Goal: Navigation & Orientation: Understand site structure

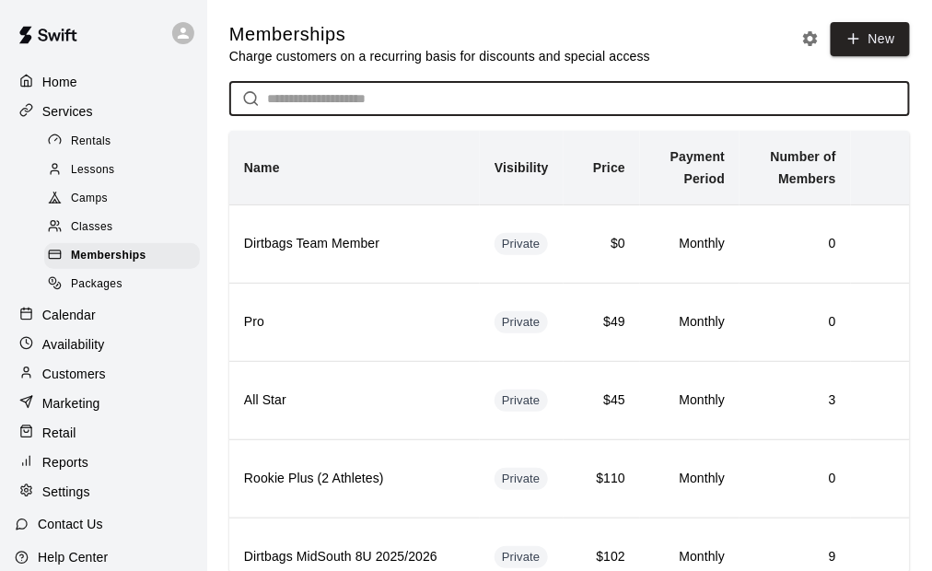
click at [426, 33] on h5 "Memberships" at bounding box center [439, 34] width 421 height 25
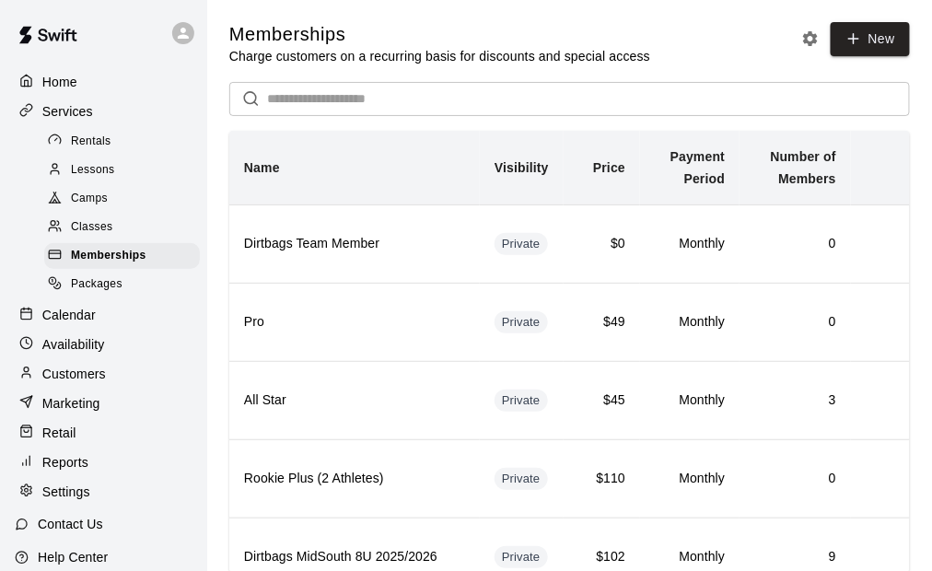
click at [70, 81] on p "Home" at bounding box center [59, 82] width 35 height 18
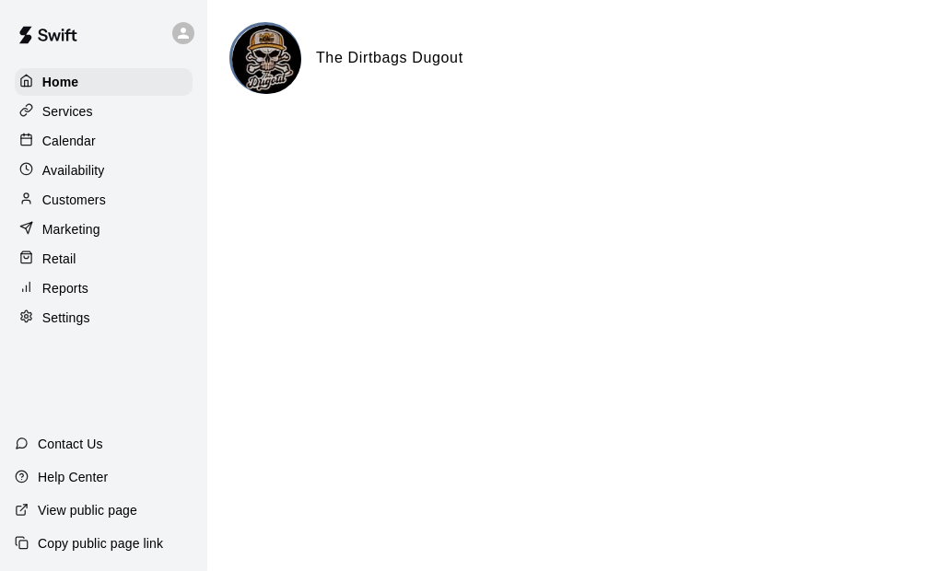
click at [76, 142] on p "Calendar" at bounding box center [68, 141] width 53 height 18
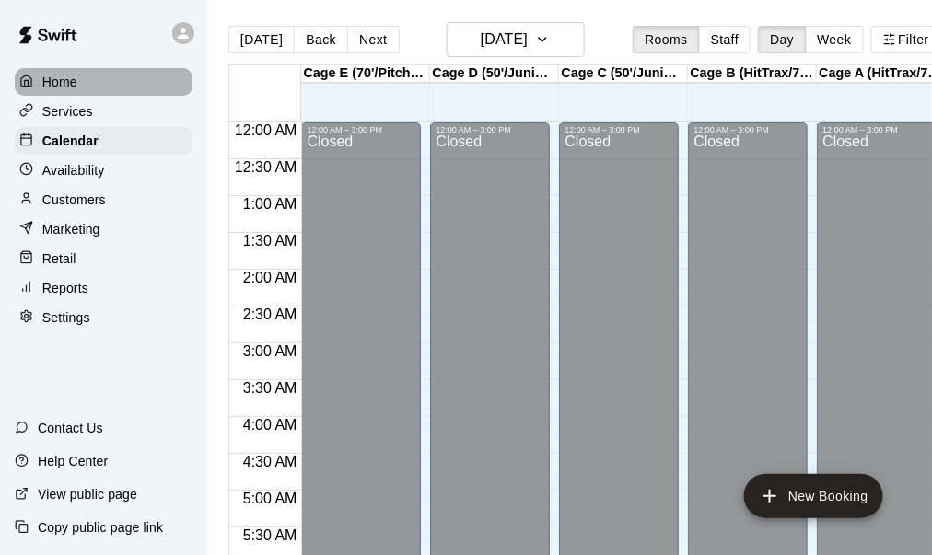
click at [90, 81] on div "Home" at bounding box center [104, 82] width 178 height 28
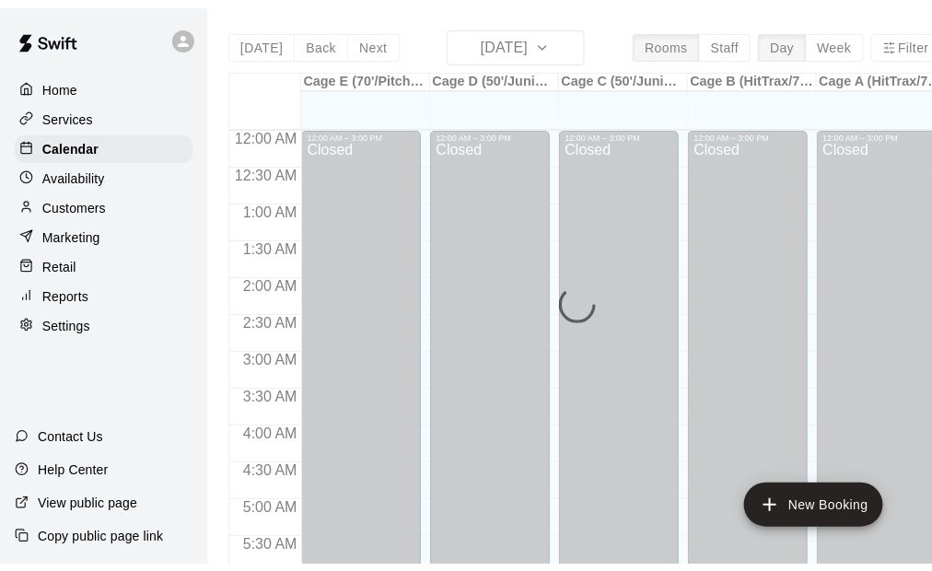
scroll to position [1242, 0]
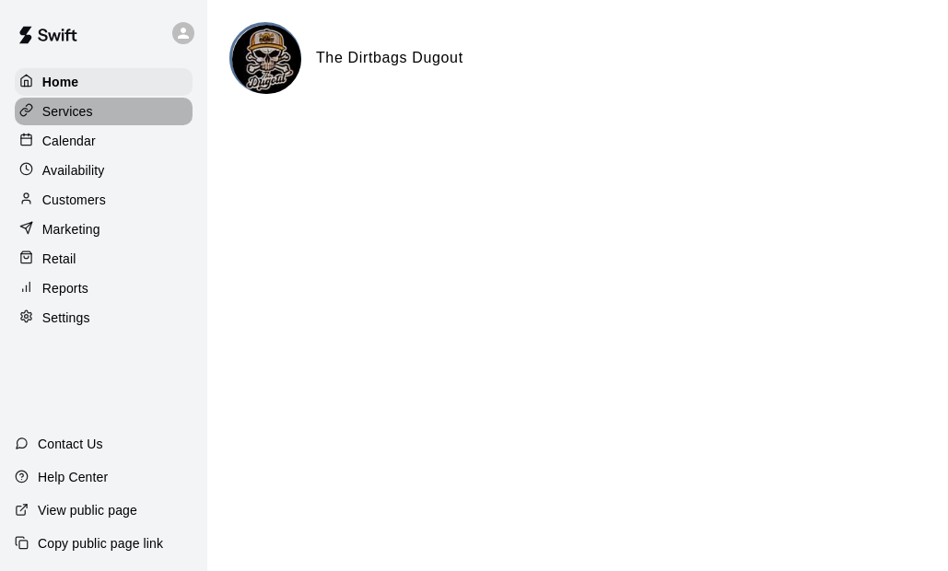
click at [84, 109] on p "Services" at bounding box center [67, 111] width 51 height 18
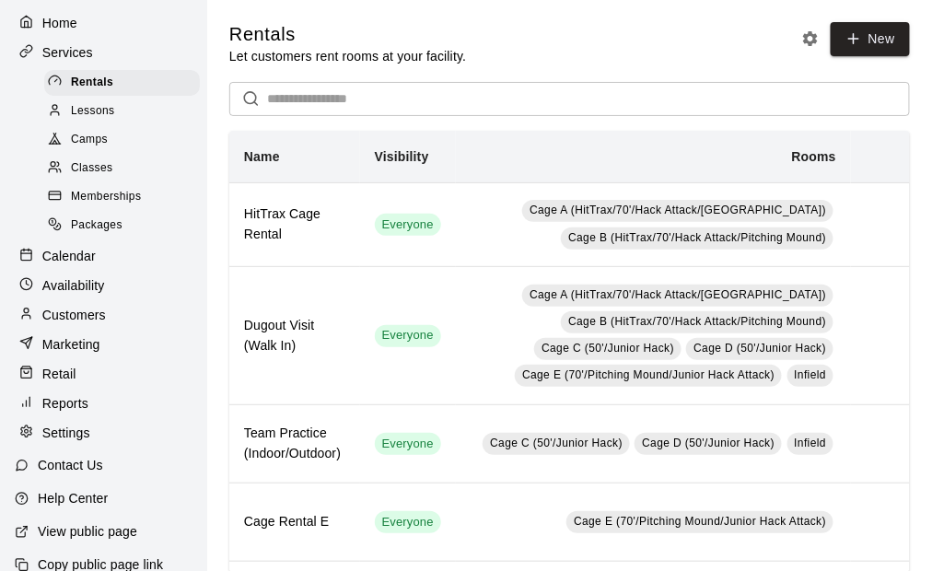
scroll to position [97, 0]
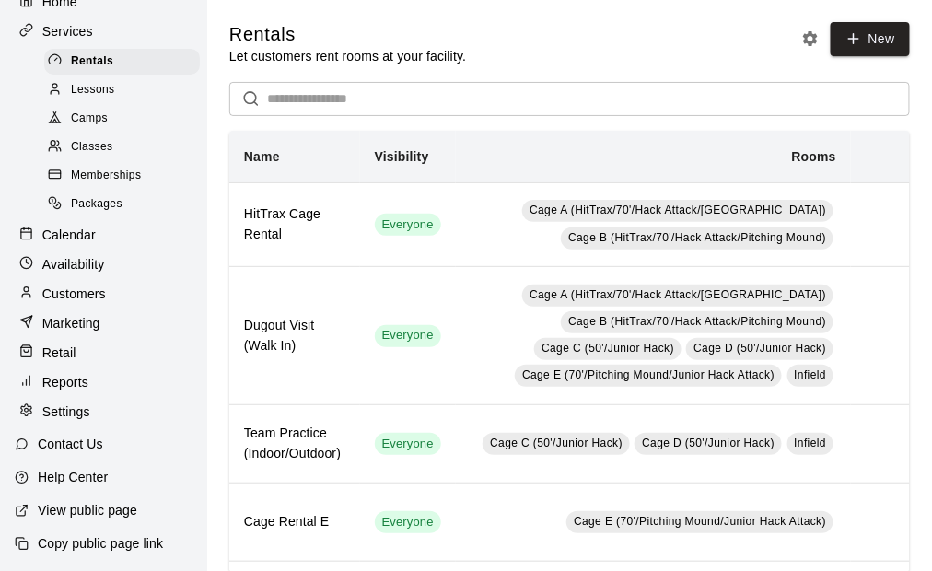
click at [135, 167] on span "Memberships" at bounding box center [106, 176] width 70 height 18
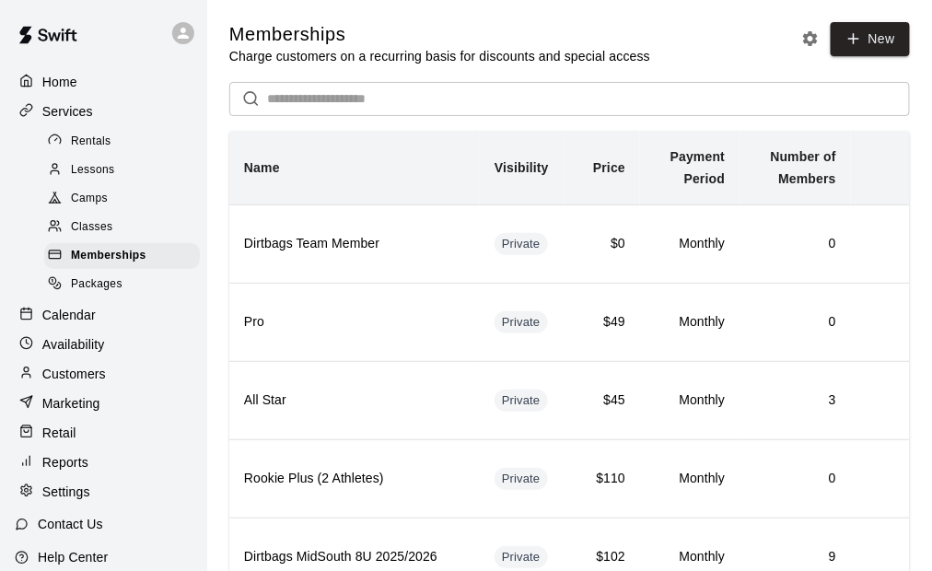
click at [79, 87] on div "Home" at bounding box center [104, 82] width 178 height 28
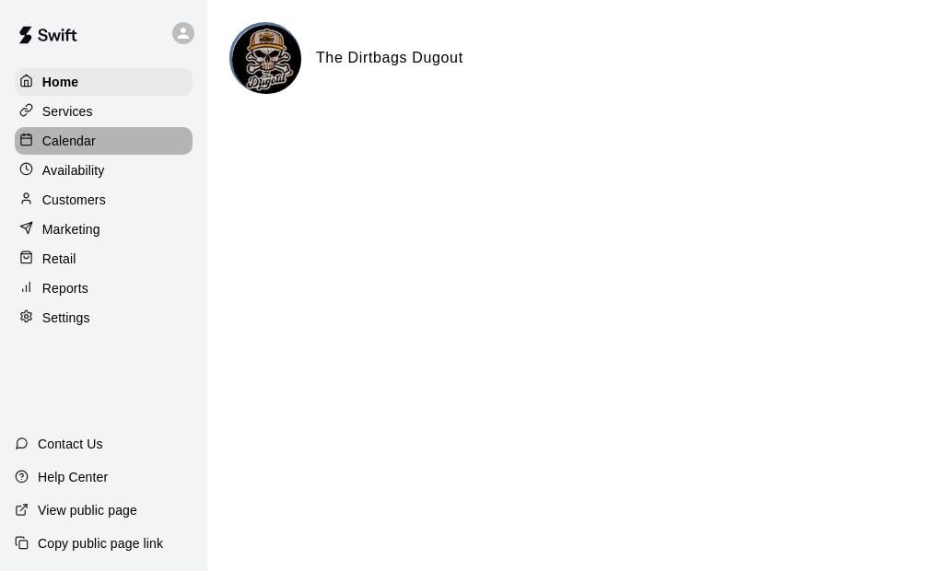
click at [107, 146] on div "Calendar" at bounding box center [104, 141] width 178 height 28
click at [94, 171] on p "Availability" at bounding box center [73, 170] width 63 height 18
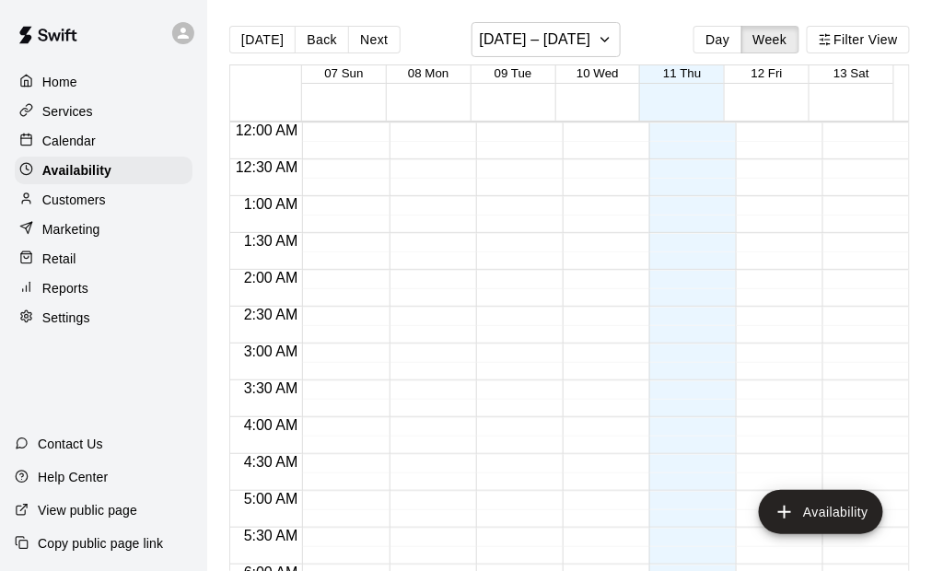
click at [101, 201] on p "Customers" at bounding box center [74, 200] width 64 height 18
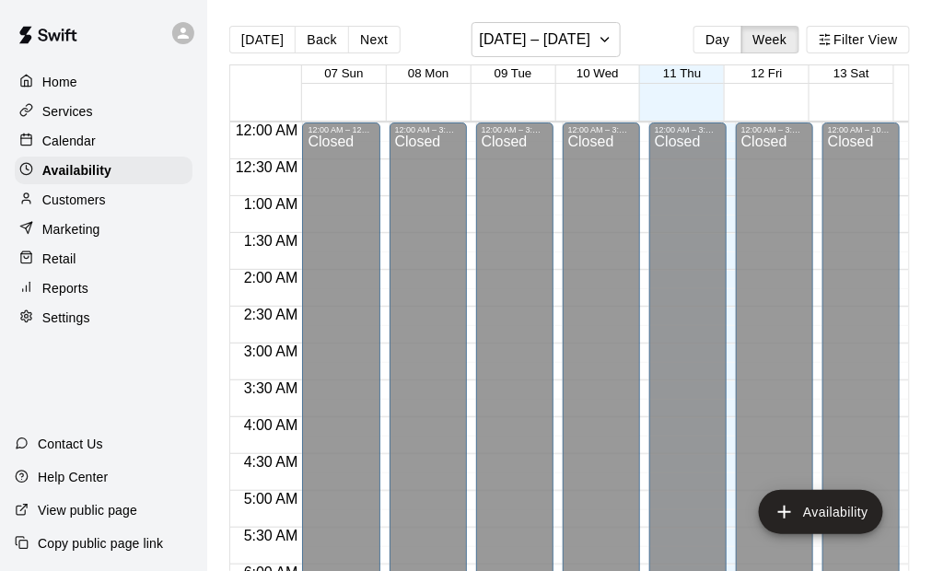
scroll to position [1297, 0]
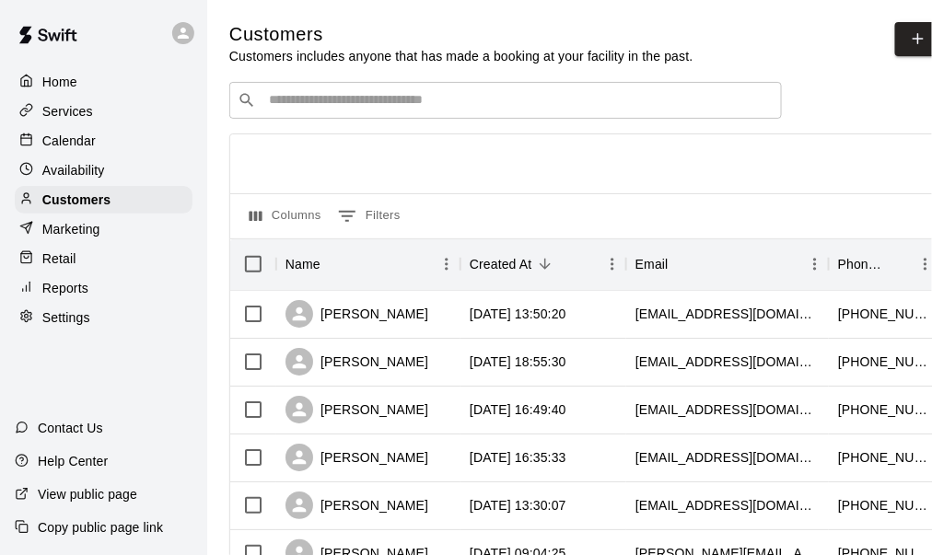
click at [98, 117] on div "Services" at bounding box center [104, 112] width 178 height 28
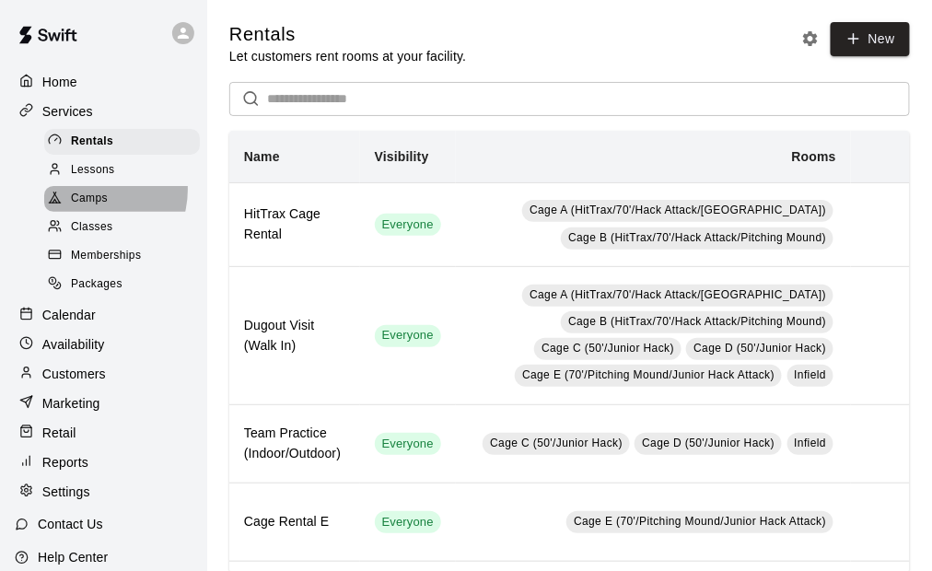
click at [89, 193] on div "Camps" at bounding box center [122, 199] width 156 height 26
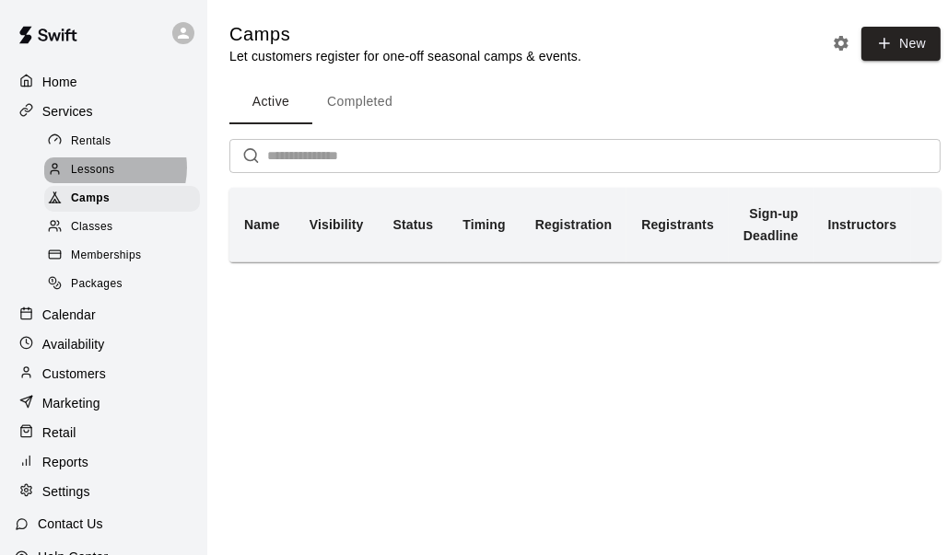
click at [107, 171] on span "Lessons" at bounding box center [93, 170] width 44 height 18
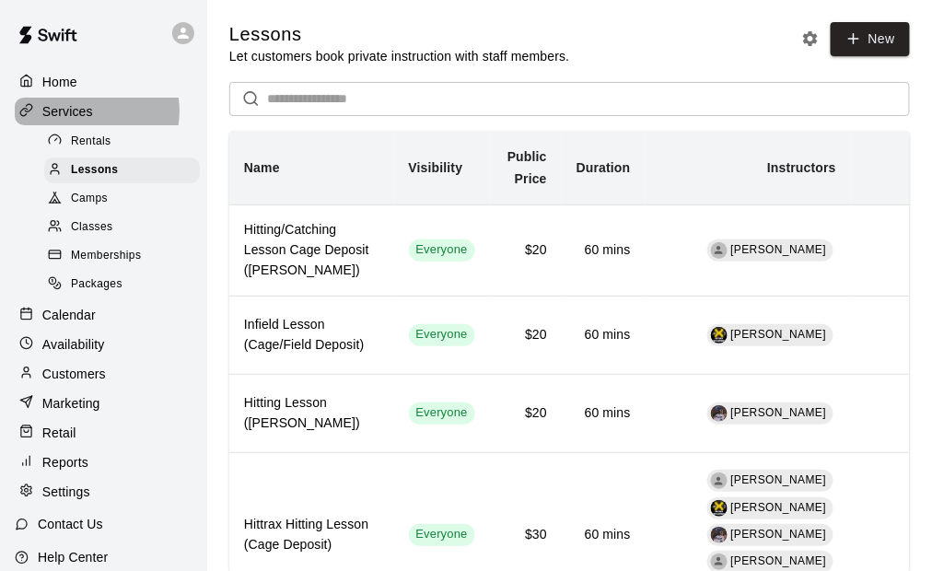
click at [90, 112] on p "Services" at bounding box center [67, 111] width 51 height 18
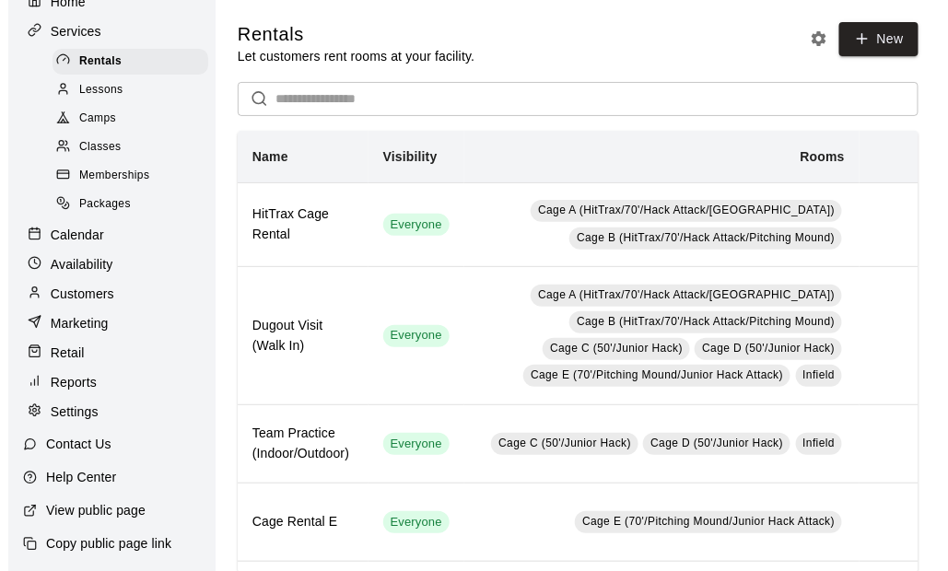
scroll to position [97, 0]
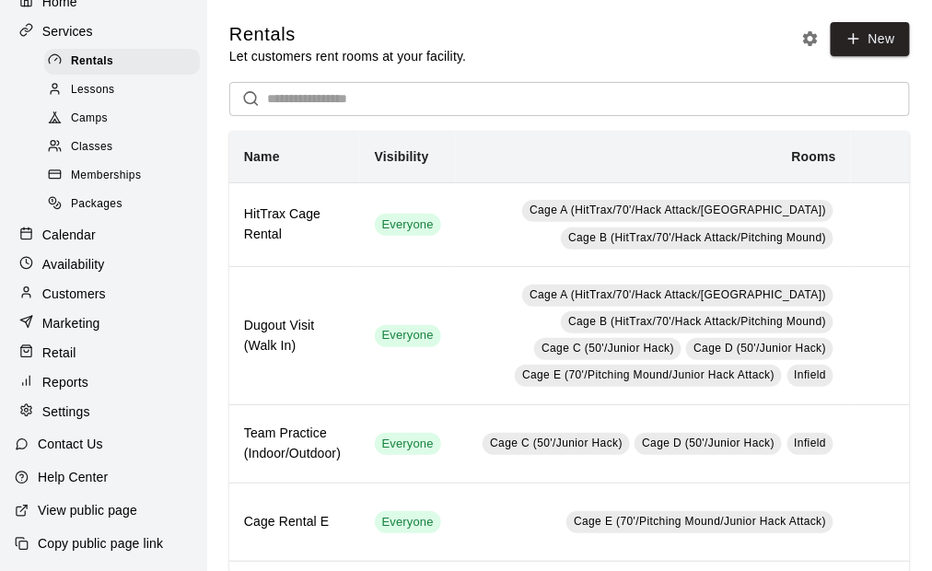
click at [118, 167] on span "Memberships" at bounding box center [106, 176] width 70 height 18
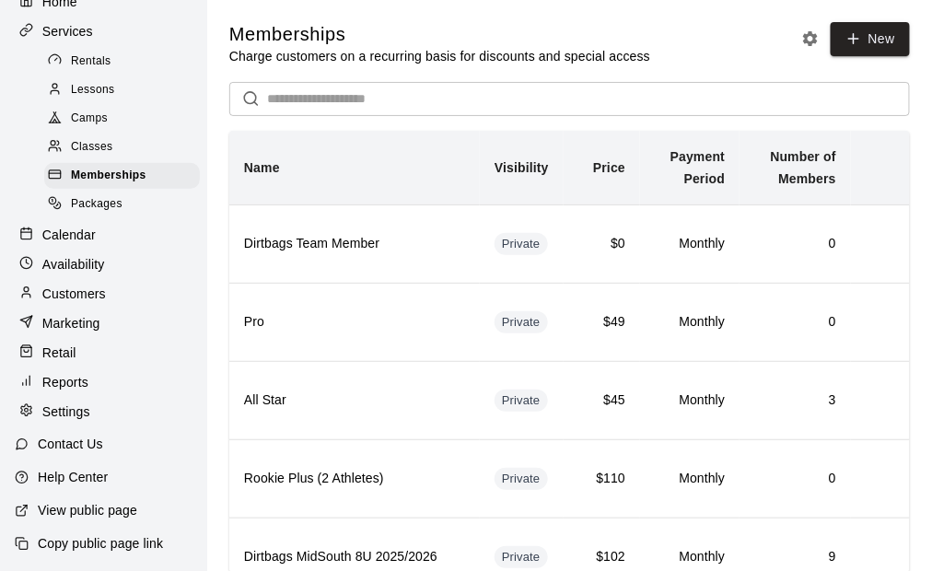
click at [129, 134] on div "Classes" at bounding box center [122, 147] width 156 height 26
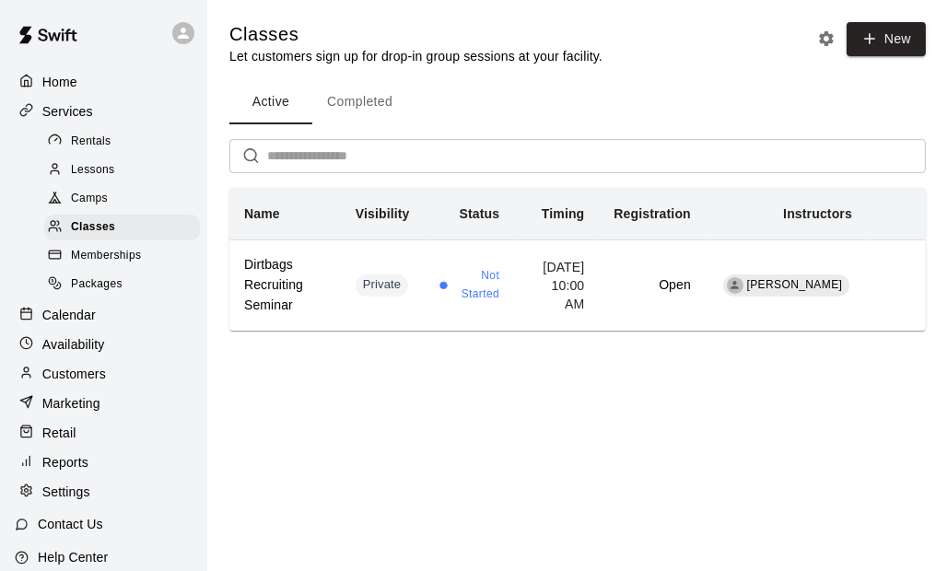
click at [121, 146] on div "Rentals" at bounding box center [122, 142] width 156 height 26
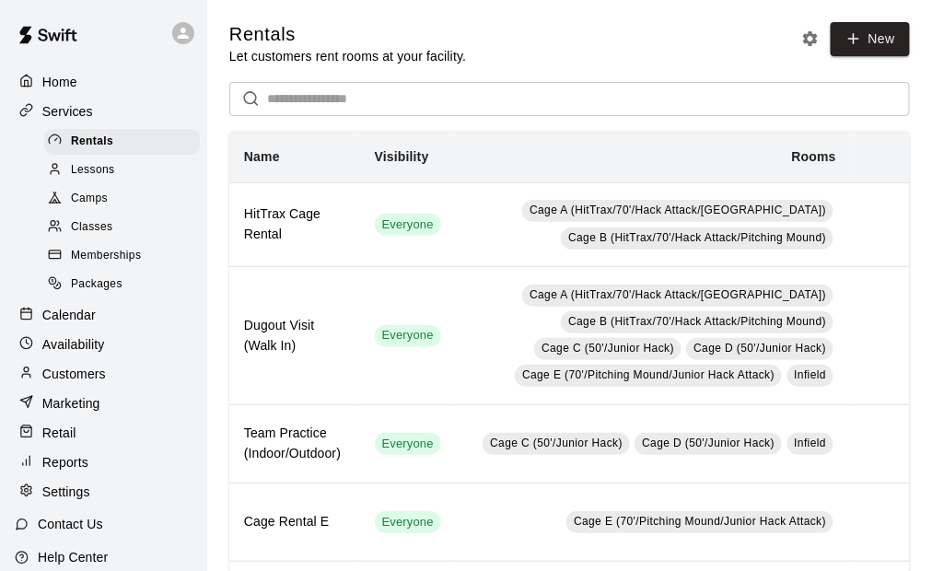
click at [110, 175] on span "Lessons" at bounding box center [93, 170] width 44 height 18
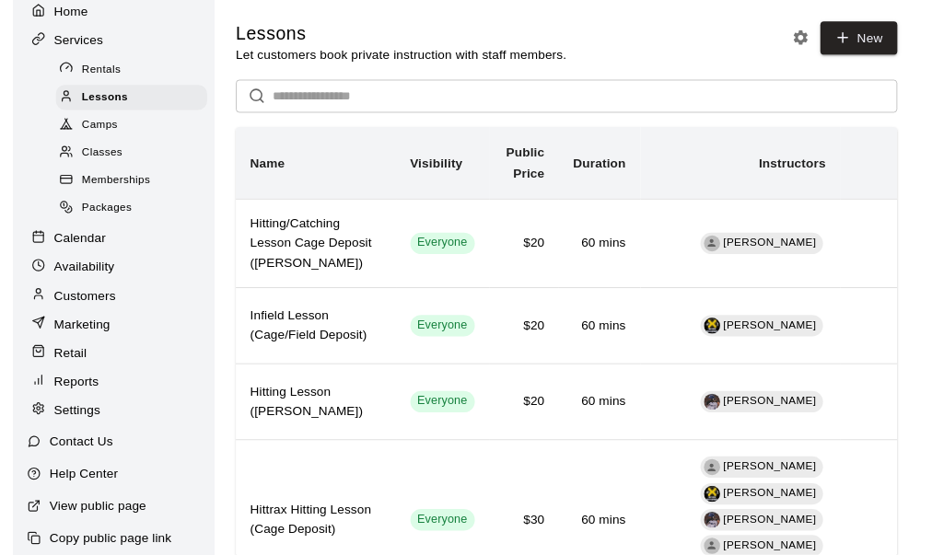
scroll to position [97, 0]
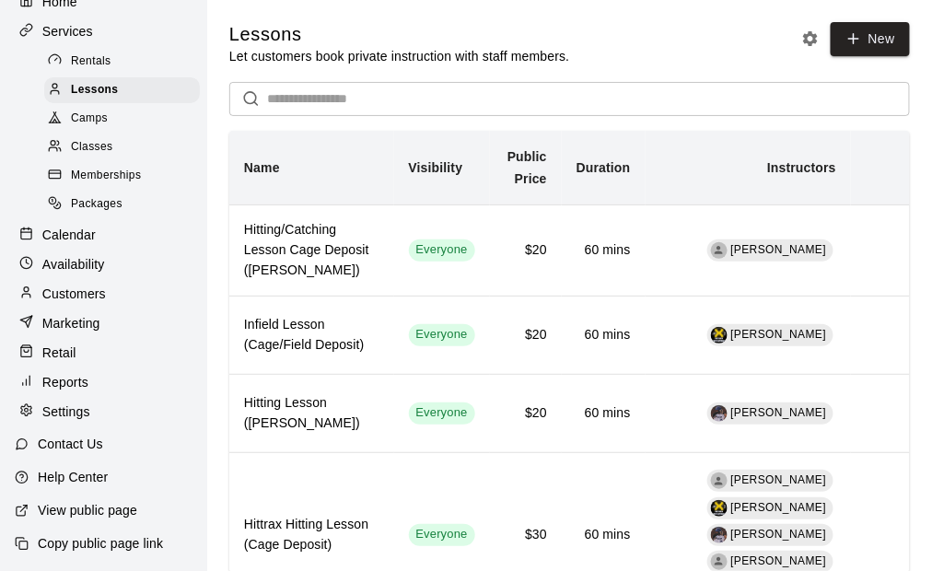
click at [85, 235] on p "Calendar" at bounding box center [68, 235] width 53 height 18
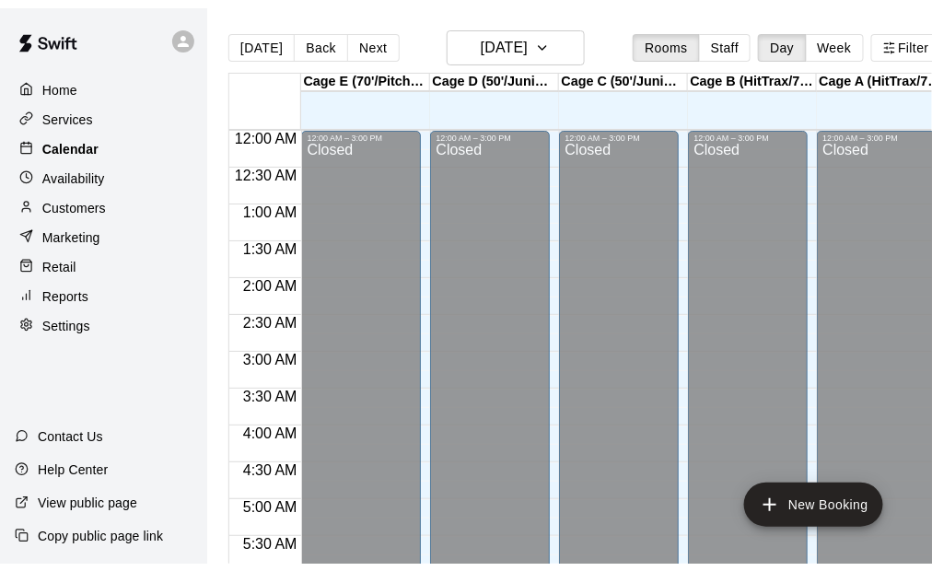
scroll to position [1242, 0]
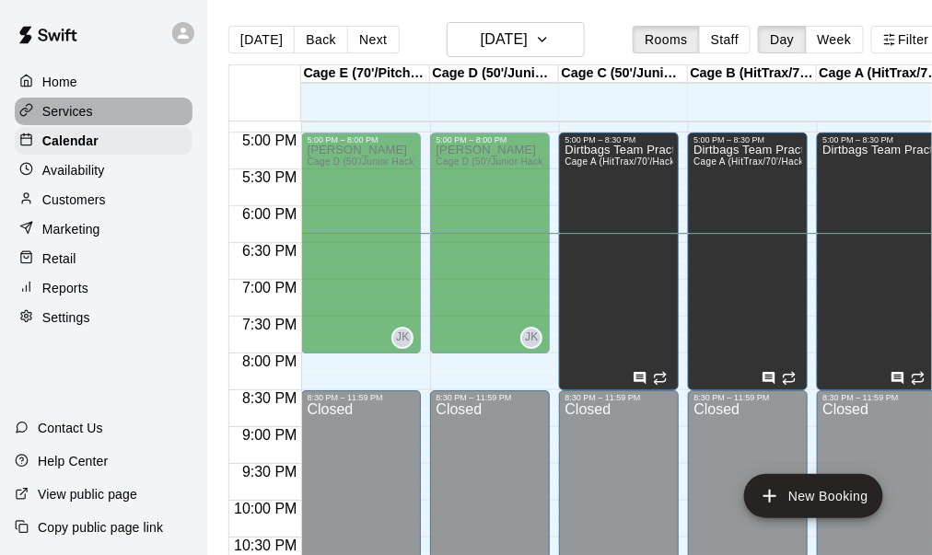
click at [93, 115] on div "Services" at bounding box center [104, 112] width 178 height 28
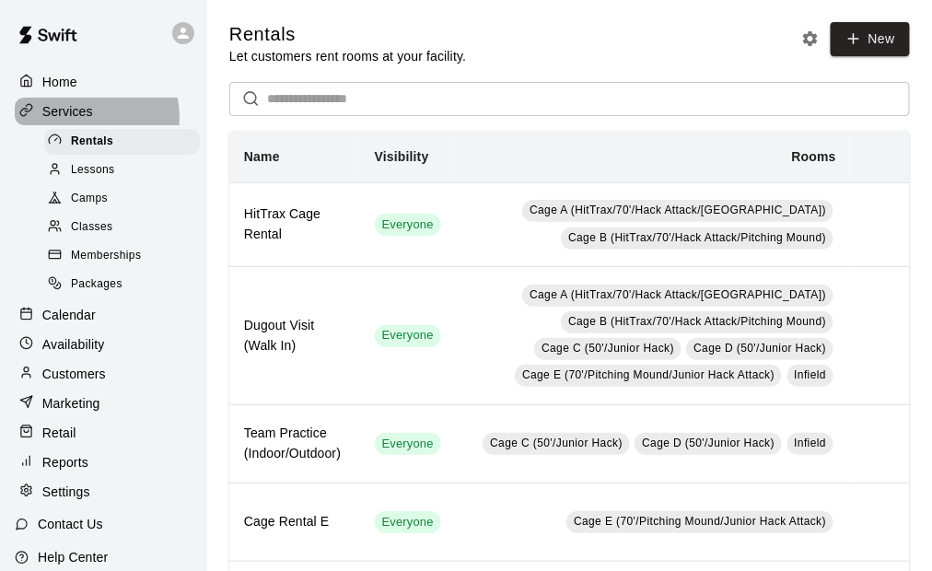
click at [78, 119] on p "Services" at bounding box center [67, 111] width 51 height 18
click at [102, 261] on span "Memberships" at bounding box center [106, 256] width 70 height 18
